Goal: Information Seeking & Learning: Learn about a topic

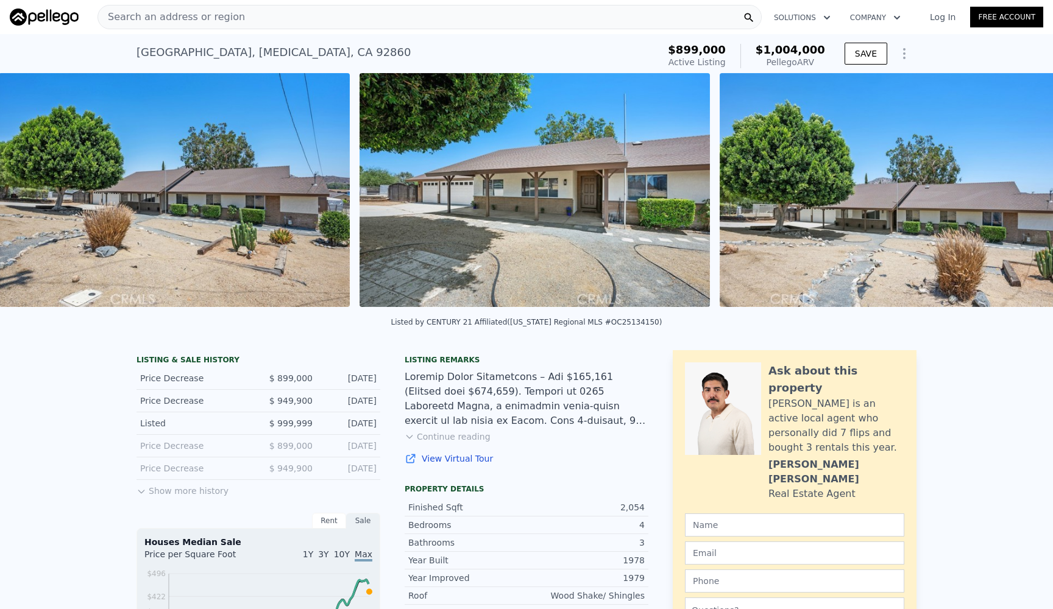
scroll to position [0, 4522]
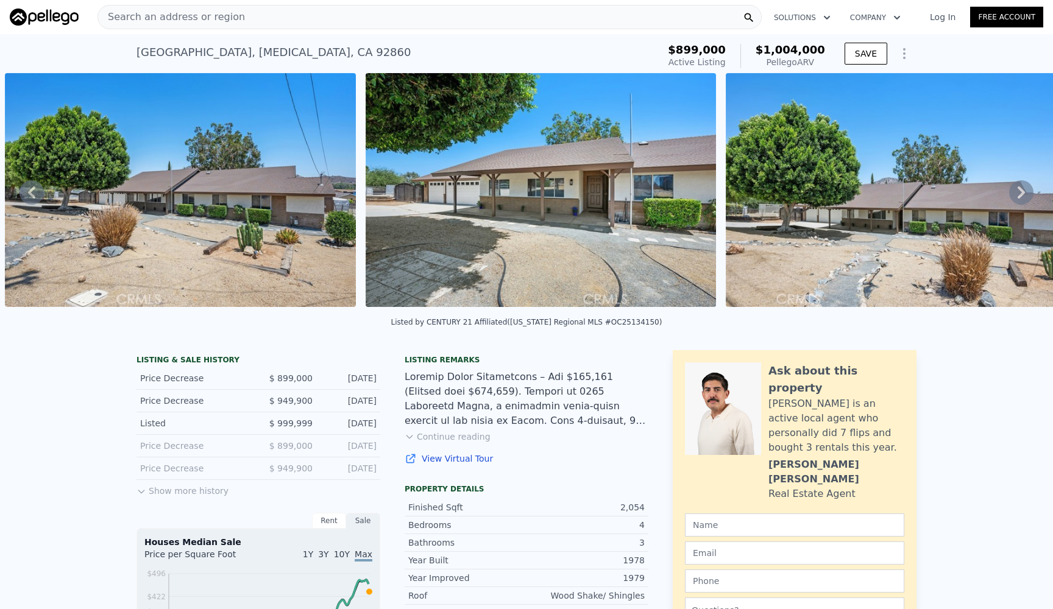
click at [451, 440] on button "Continue reading" at bounding box center [448, 437] width 86 height 12
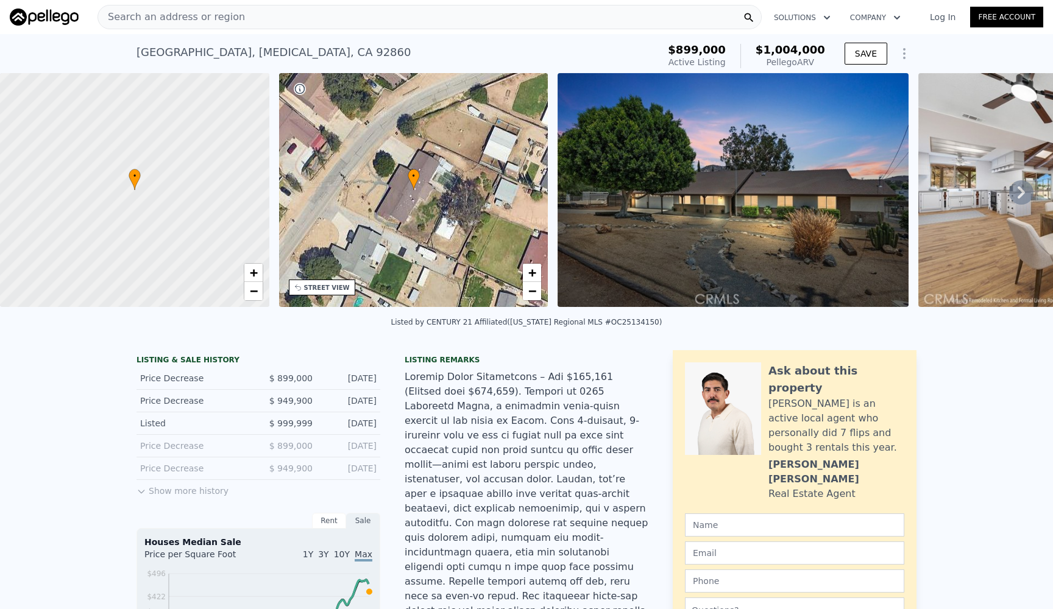
scroll to position [0, 0]
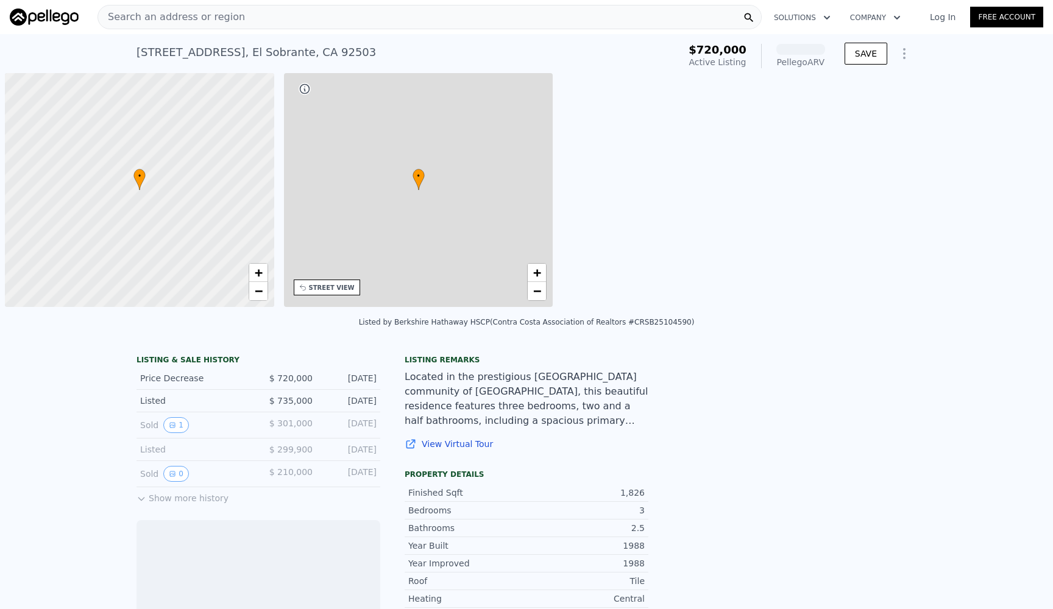
scroll to position [0, 5]
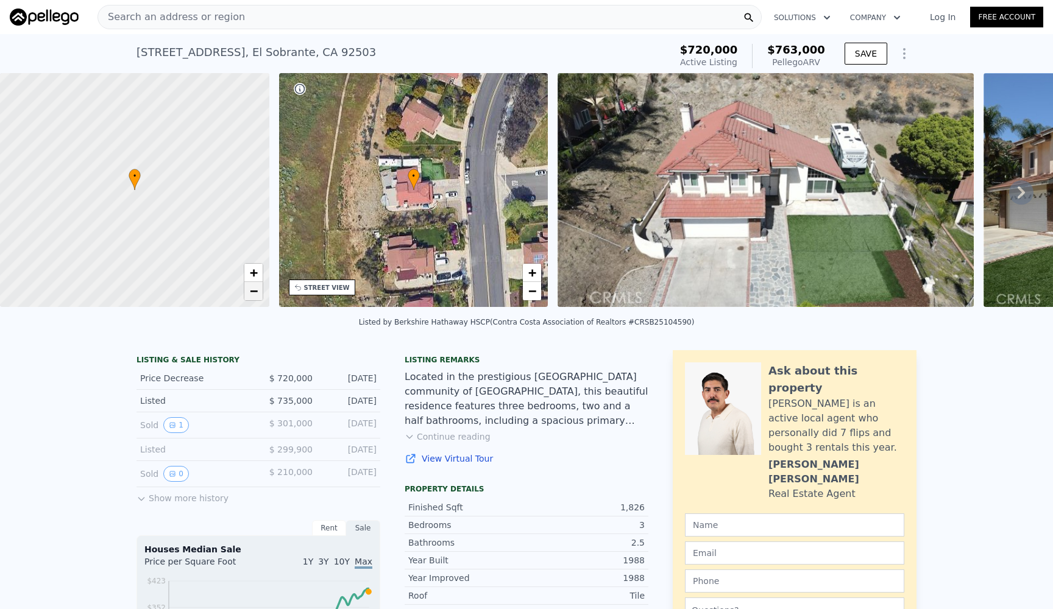
click at [254, 291] on span "−" at bounding box center [253, 290] width 8 height 15
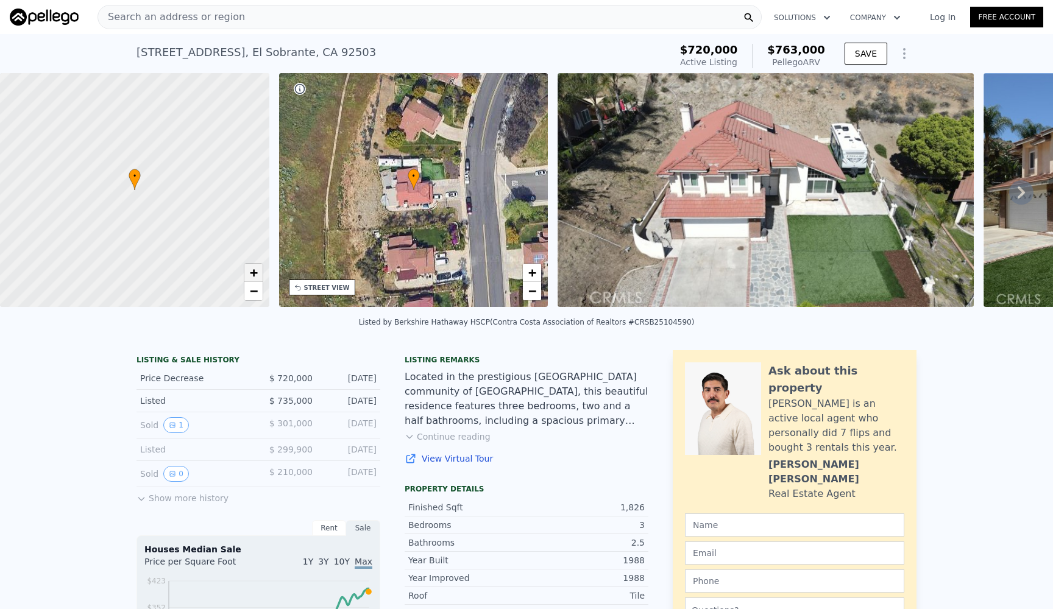
click at [255, 269] on span "+" at bounding box center [253, 272] width 8 height 15
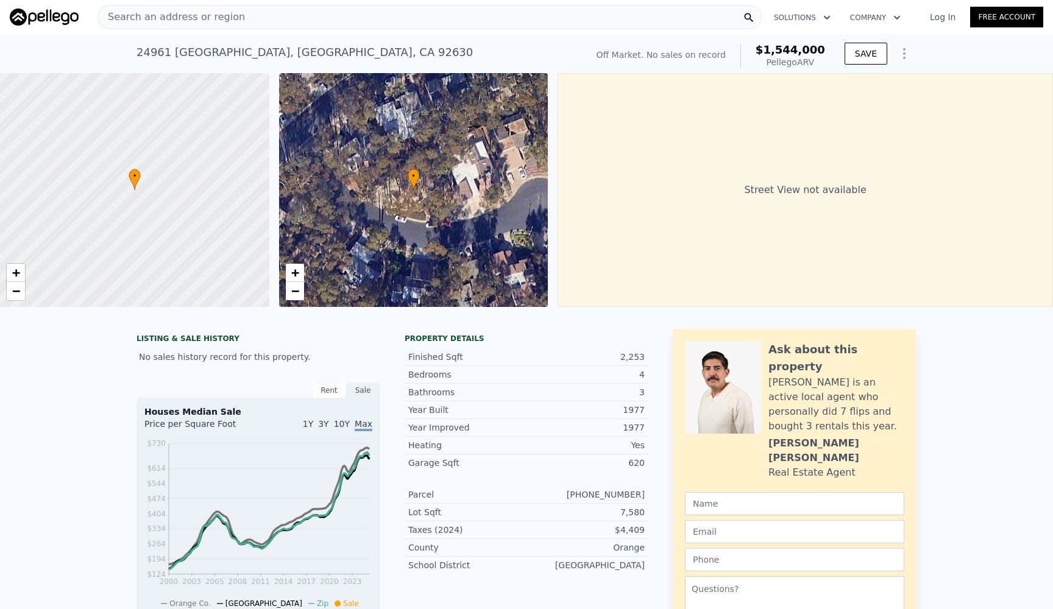
click at [138, 52] on div "[STREET_ADDRESS]" at bounding box center [304, 52] width 336 height 17
drag, startPoint x: 137, startPoint y: 49, endPoint x: 320, endPoint y: 52, distance: 182.8
copy div "24961 [GEOGRAPHIC_DATA] , [GEOGRAPHIC_DATA] , [GEOGRAPHIC_DATA]"
click at [256, 25] on div "Search an address or region" at bounding box center [429, 17] width 664 height 24
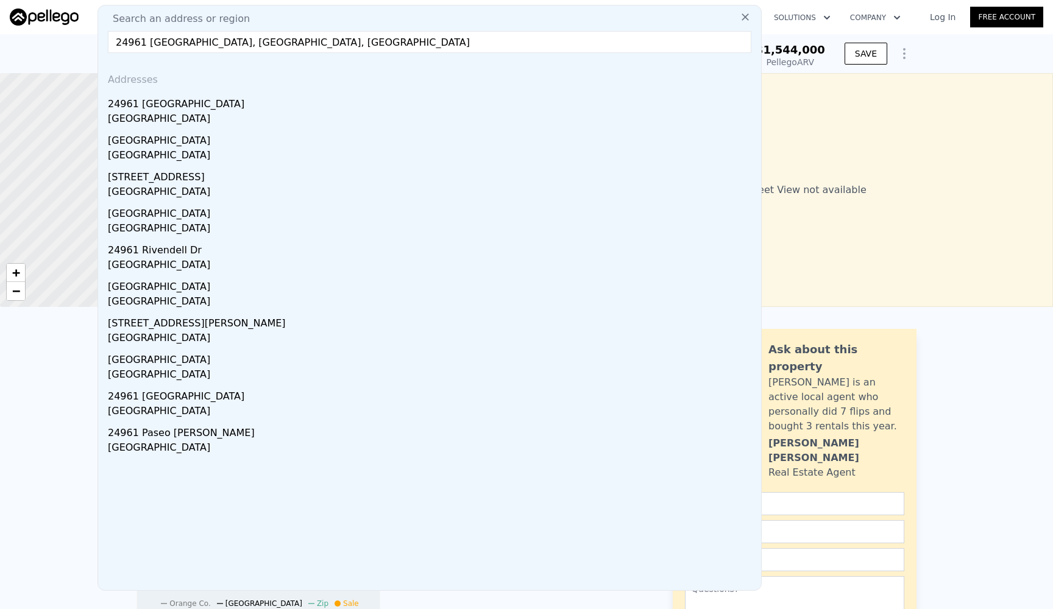
click at [144, 44] on input "24961 [GEOGRAPHIC_DATA], [GEOGRAPHIC_DATA], [GEOGRAPHIC_DATA]" at bounding box center [429, 42] width 643 height 22
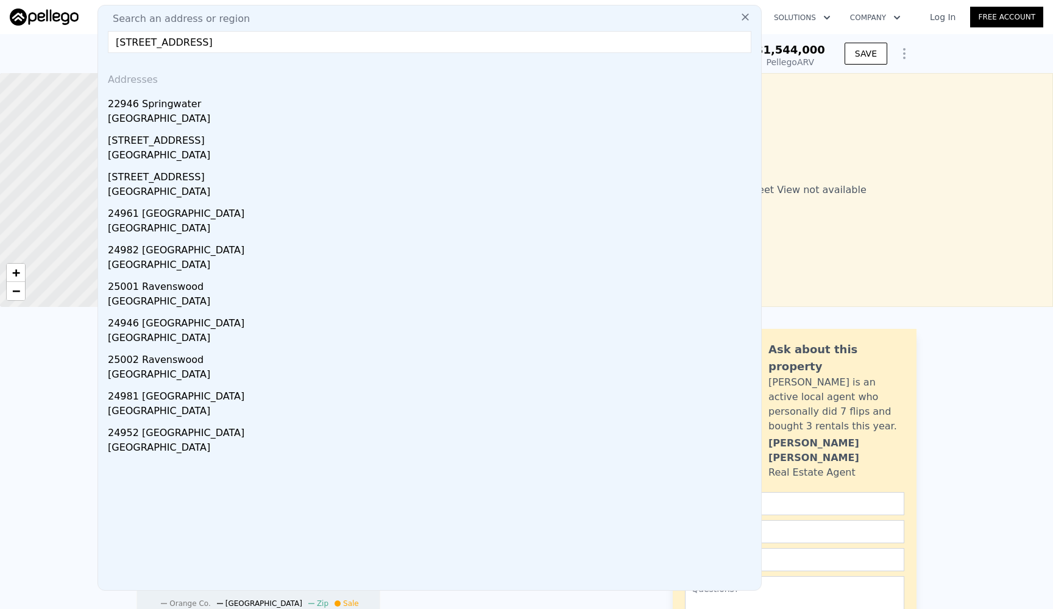
click at [287, 36] on input "[STREET_ADDRESS]" at bounding box center [429, 42] width 643 height 22
click at [327, 52] on input "[STREET_ADDRESS]" at bounding box center [429, 42] width 643 height 22
type input "[STREET_ADDRESS]"
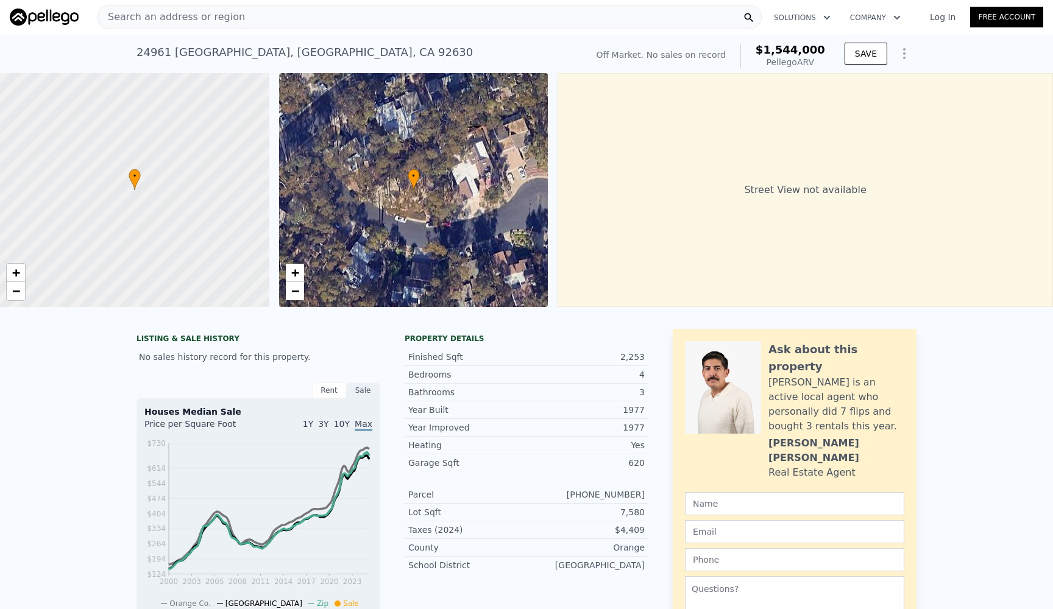
click at [85, 24] on div at bounding box center [54, 17] width 88 height 17
click at [302, 13] on div "Search an address or region" at bounding box center [429, 17] width 664 height 24
